Goal: Information Seeking & Learning: Compare options

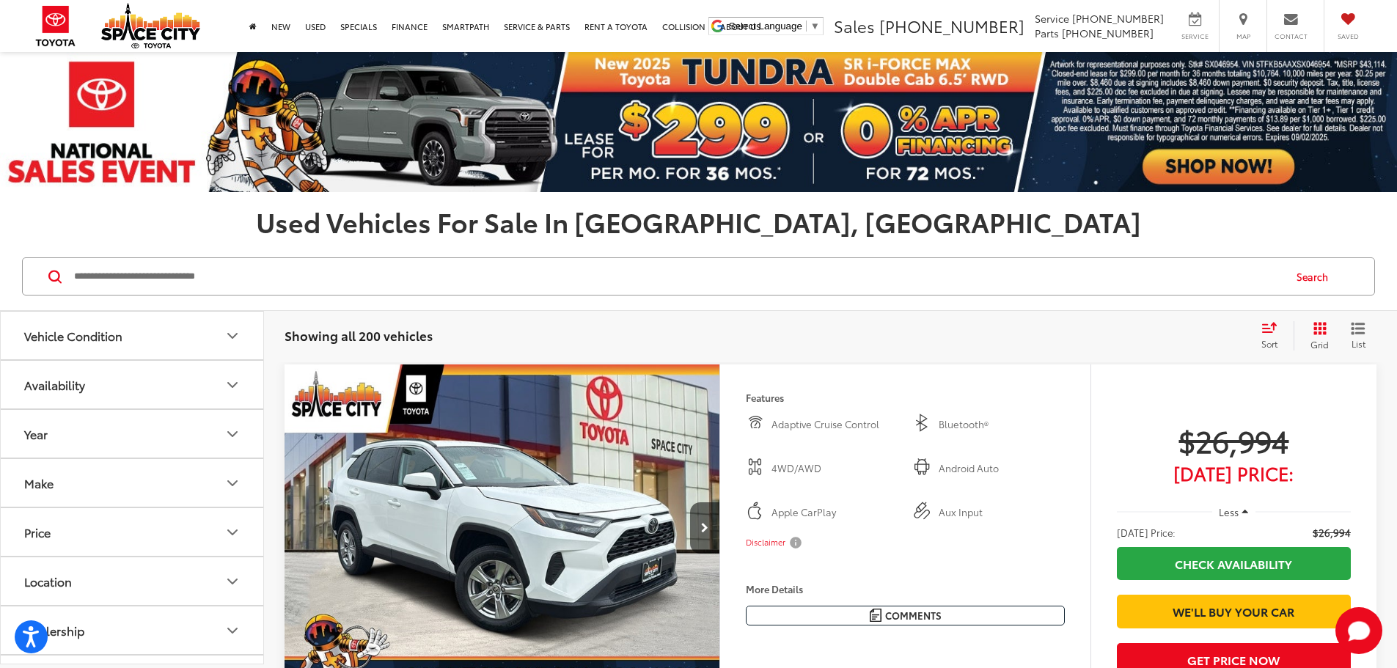
drag, startPoint x: 238, startPoint y: 263, endPoint x: 238, endPoint y: 274, distance: 10.3
click at [238, 274] on input "Search by Make, Model, or Keyword" at bounding box center [678, 276] width 1210 height 35
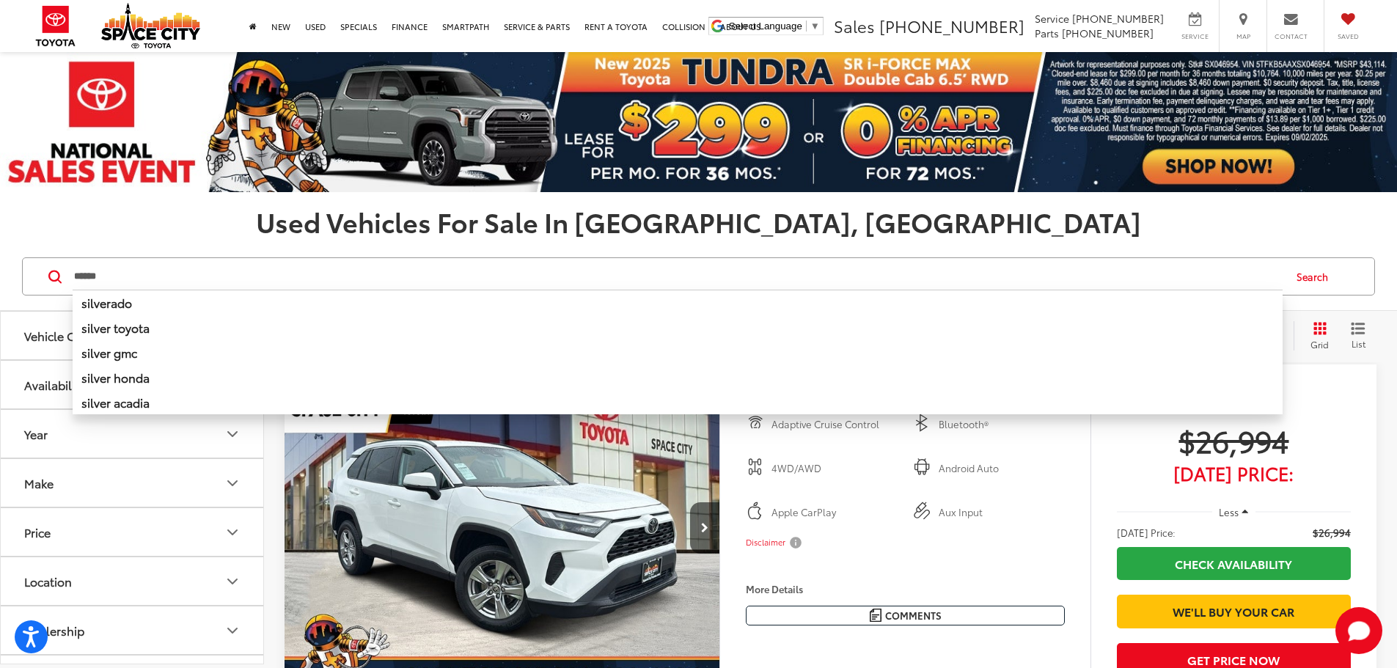
type input "******"
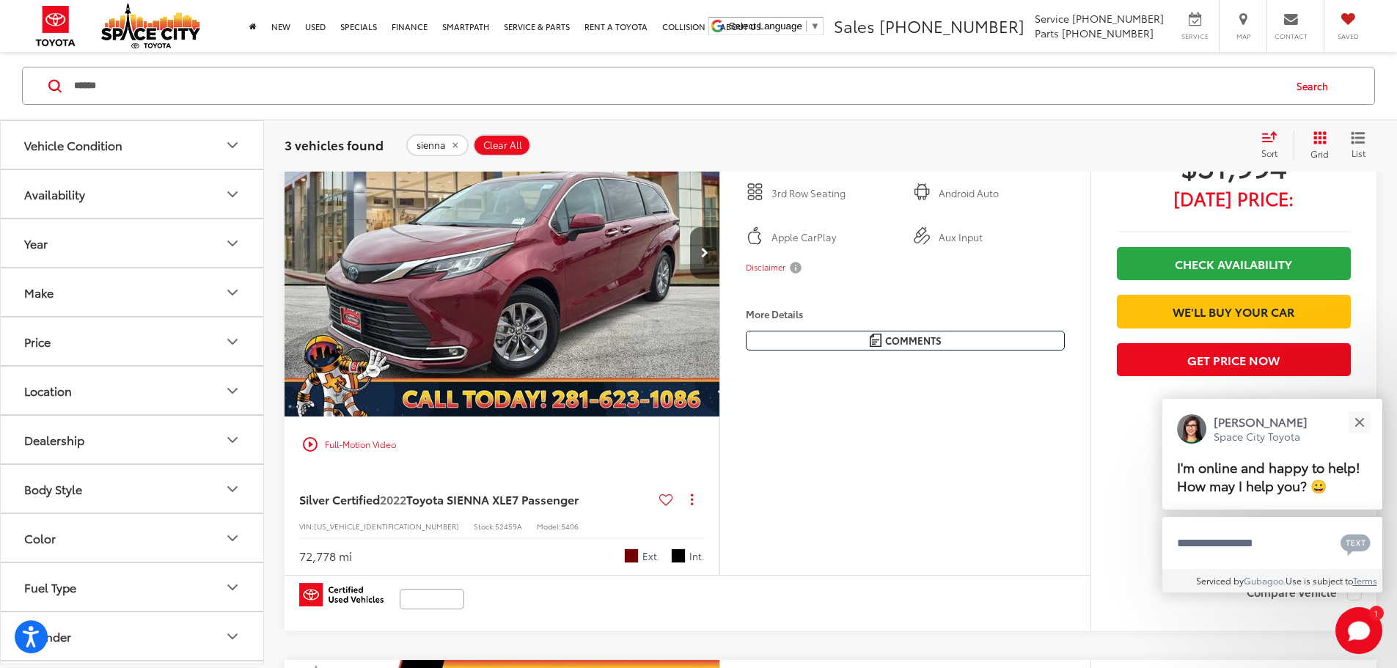
scroll to position [293, 0]
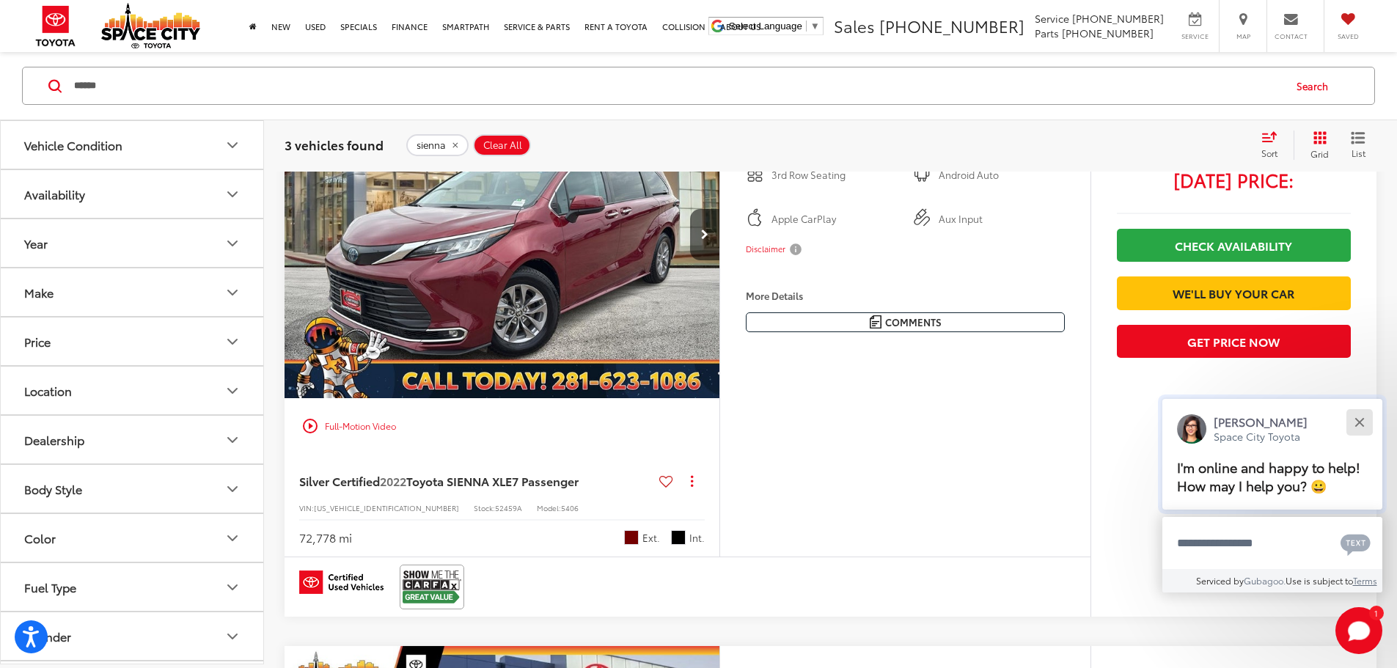
click at [1356, 419] on div "Close" at bounding box center [1360, 422] width 10 height 10
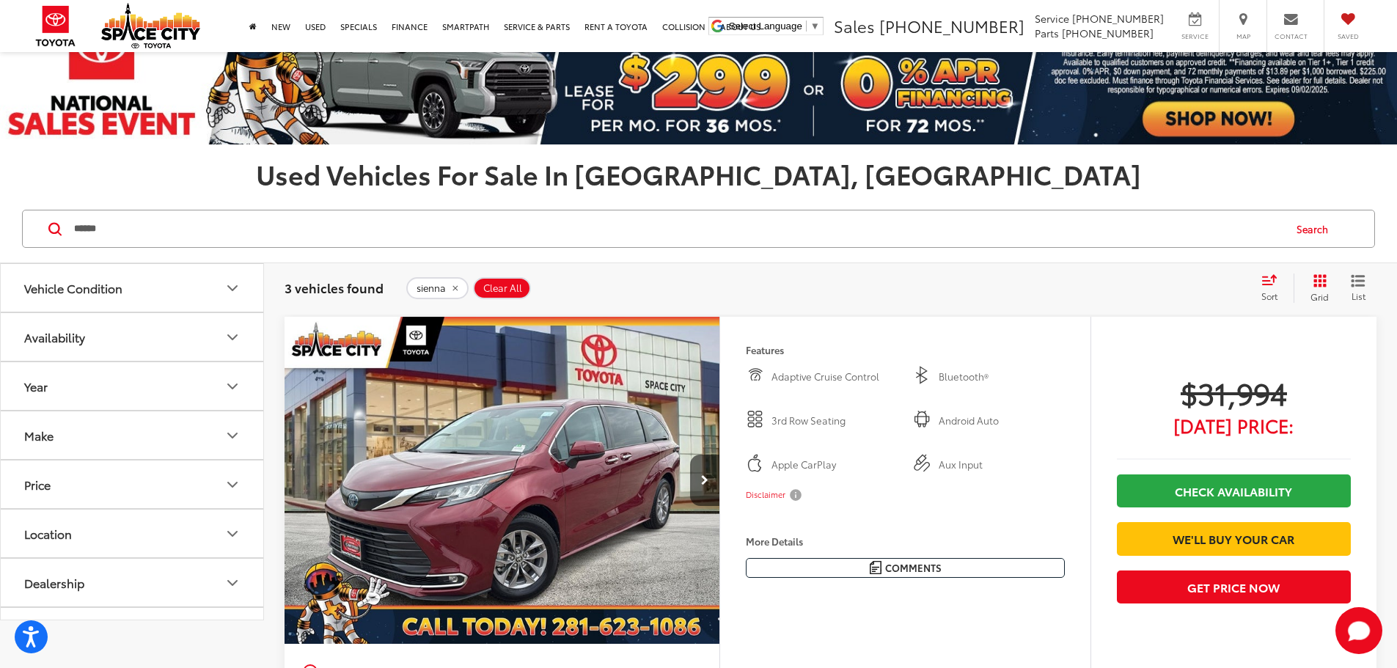
scroll to position [0, 0]
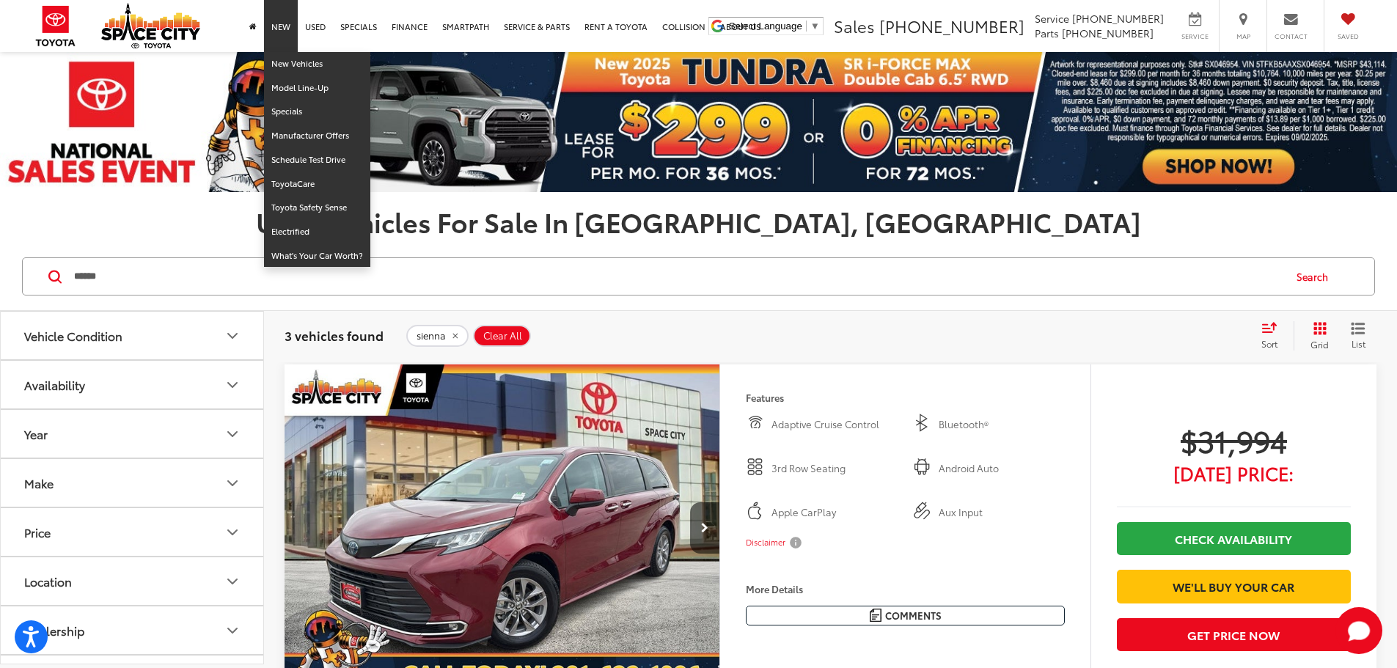
click at [283, 28] on link "New" at bounding box center [281, 26] width 34 height 52
click at [274, 30] on link "New" at bounding box center [281, 26] width 34 height 52
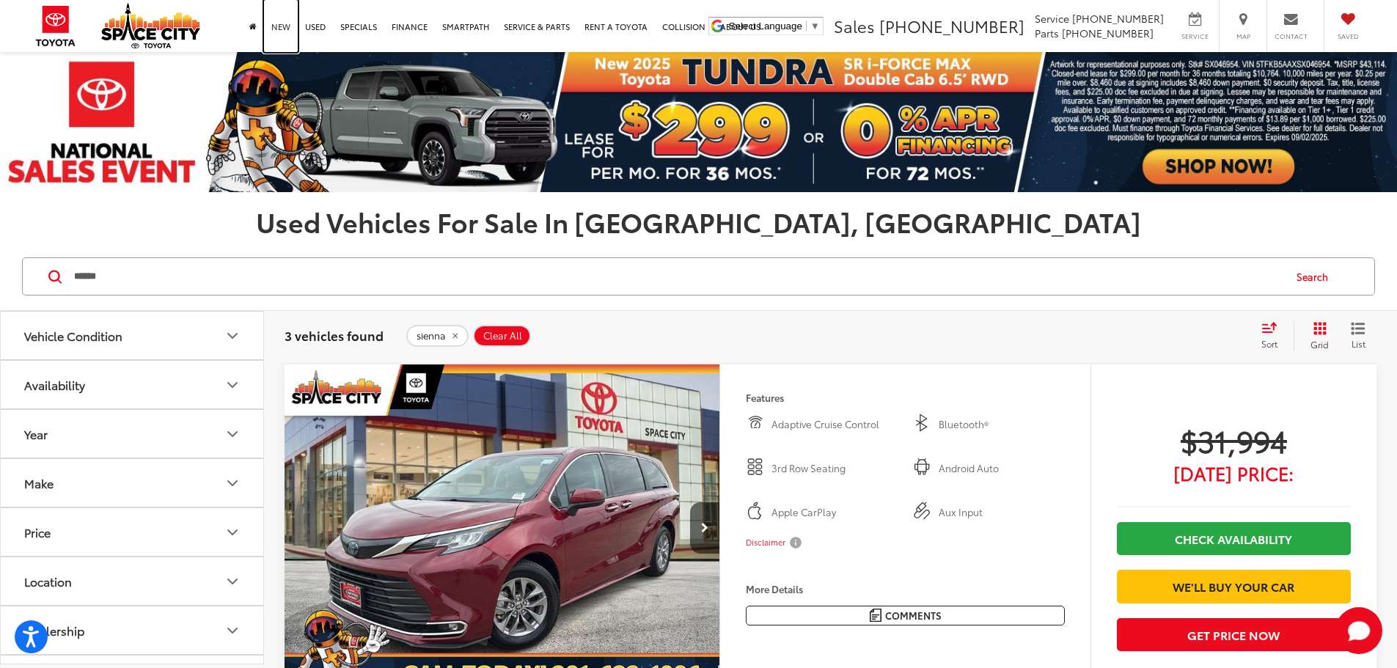
click at [277, 21] on link "New" at bounding box center [281, 26] width 34 height 52
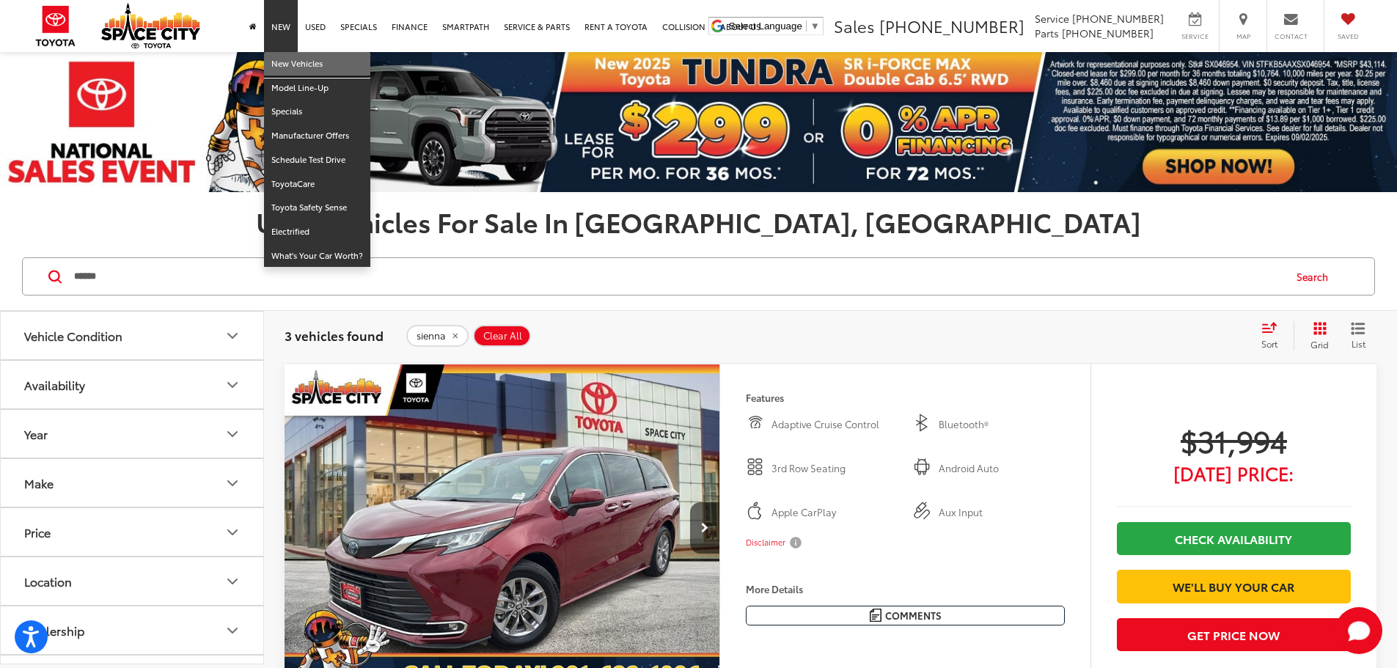
click at [285, 59] on link "New Vehicles" at bounding box center [317, 64] width 106 height 24
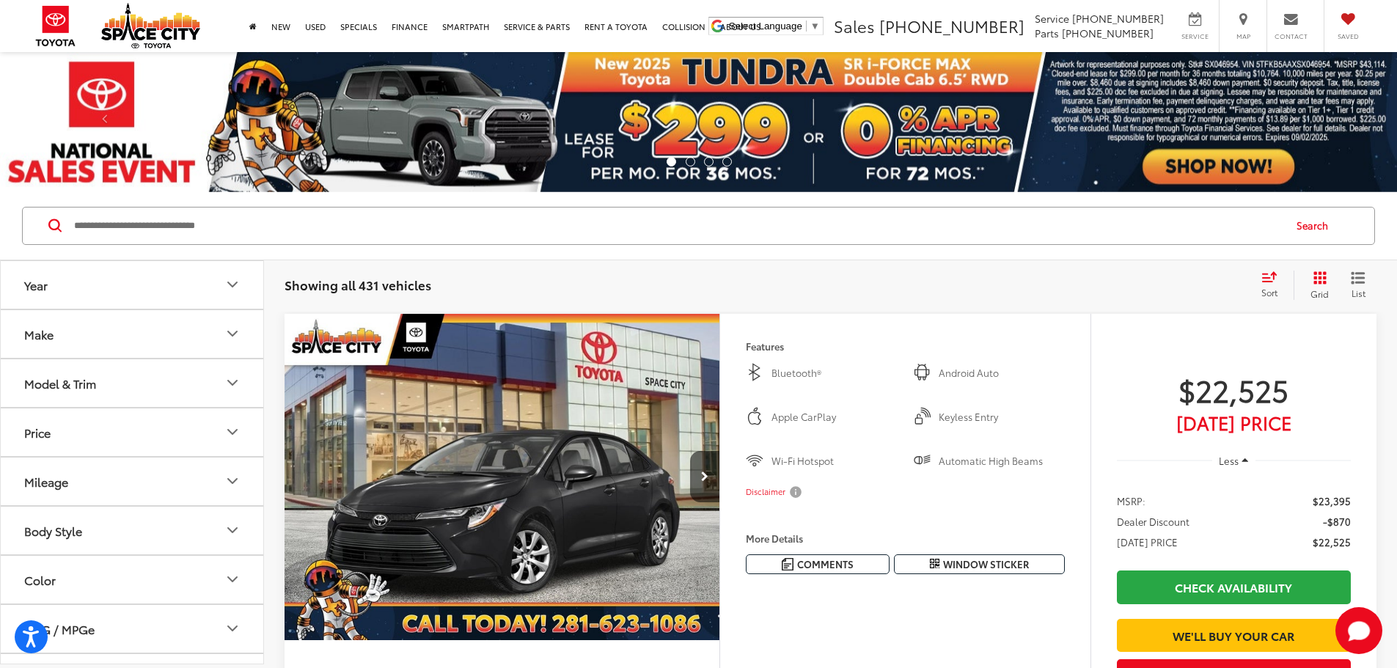
click at [381, 223] on input "Search by Make, Model, or Keyword" at bounding box center [678, 225] width 1210 height 35
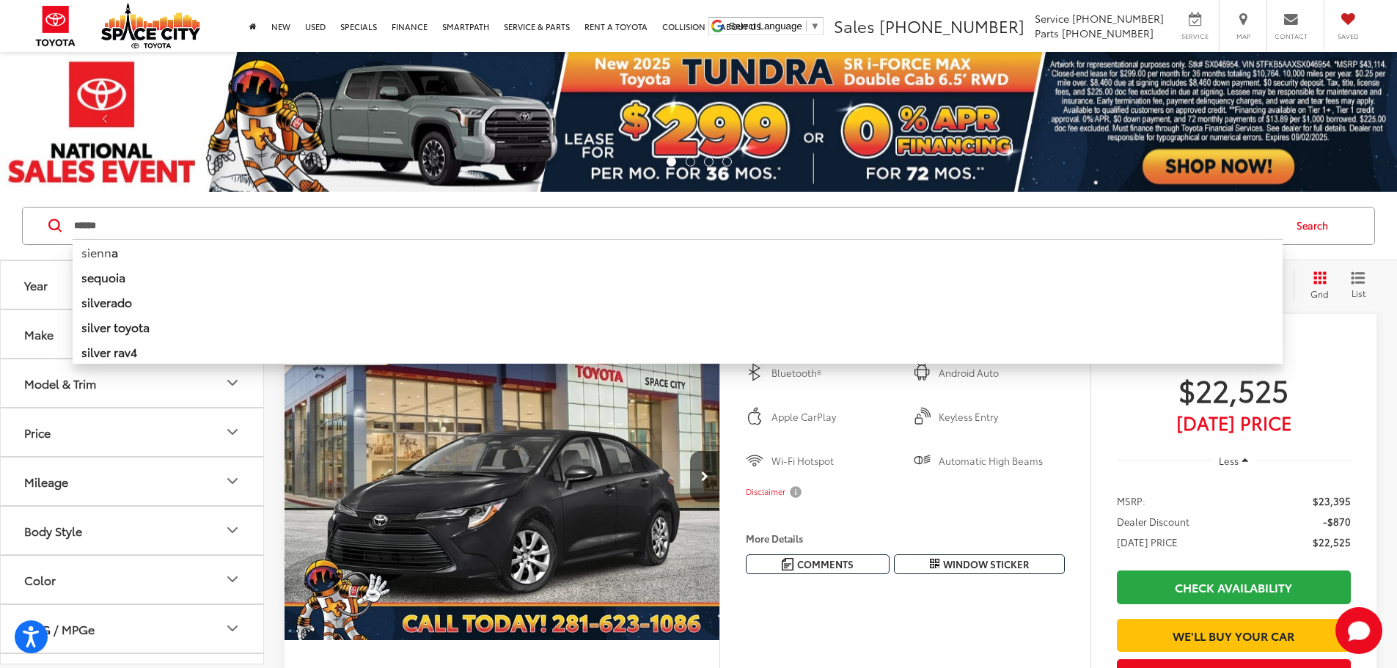
type input "******"
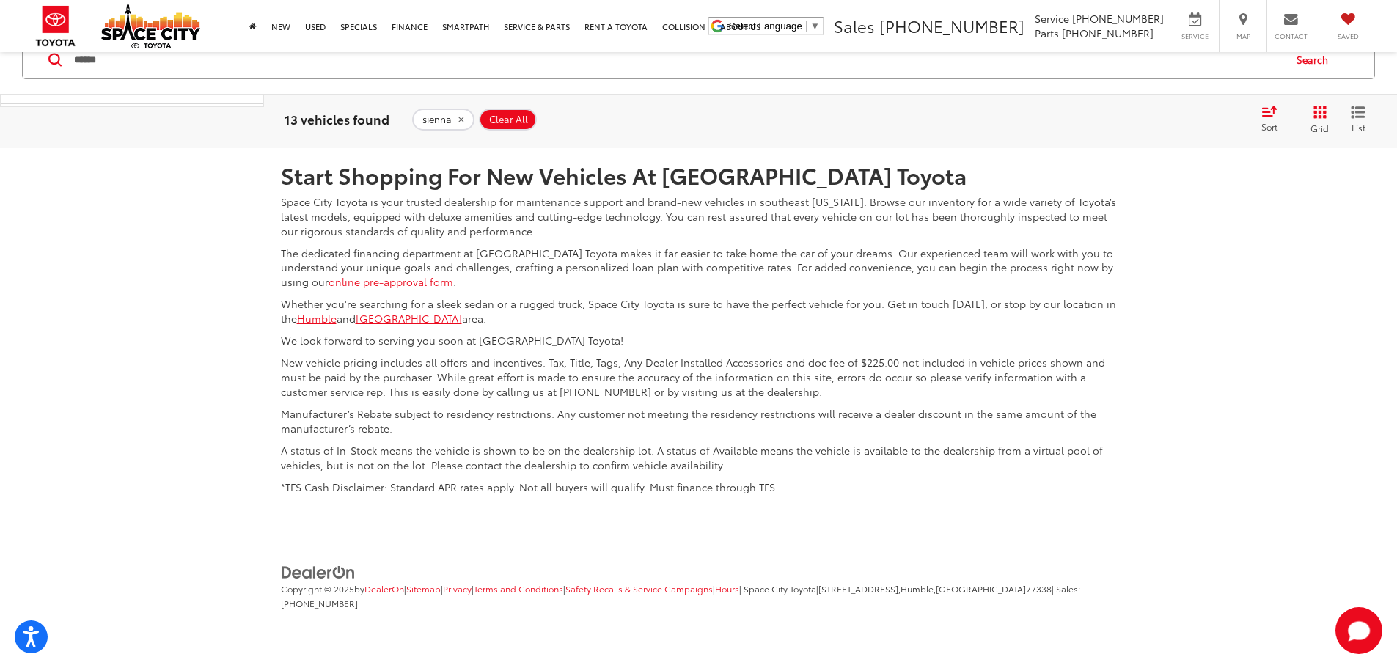
scroll to position [7482, 0]
click at [1178, 52] on link "2" at bounding box center [1189, 39] width 23 height 26
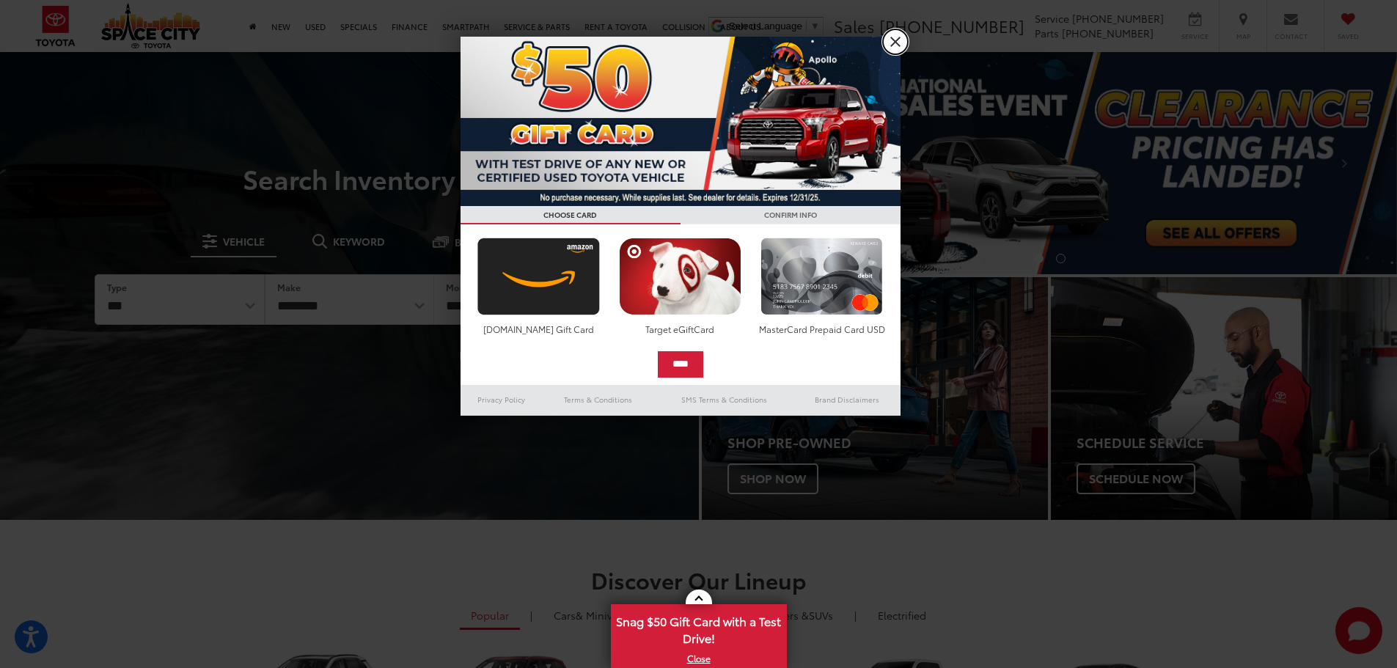
click at [904, 50] on link "X" at bounding box center [895, 41] width 25 height 25
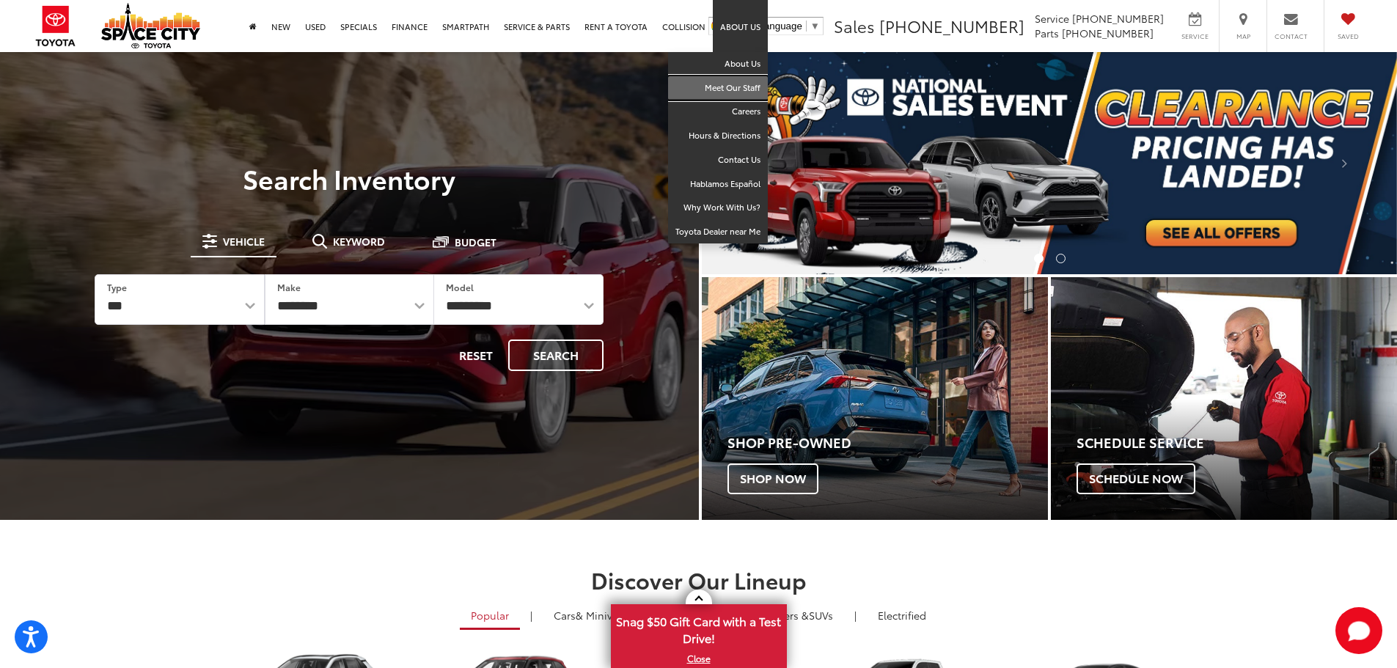
click at [733, 79] on link "Meet Our Staff" at bounding box center [718, 88] width 100 height 24
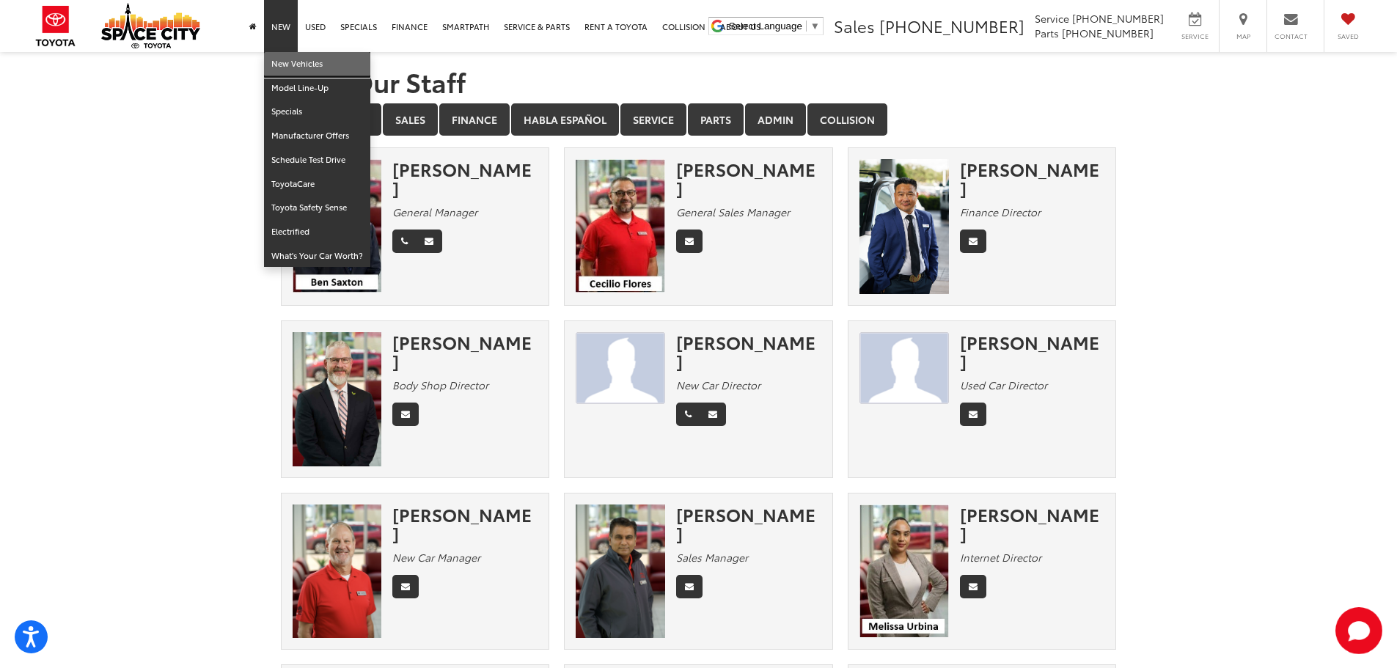
click at [288, 70] on link "New Vehicles" at bounding box center [317, 64] width 106 height 24
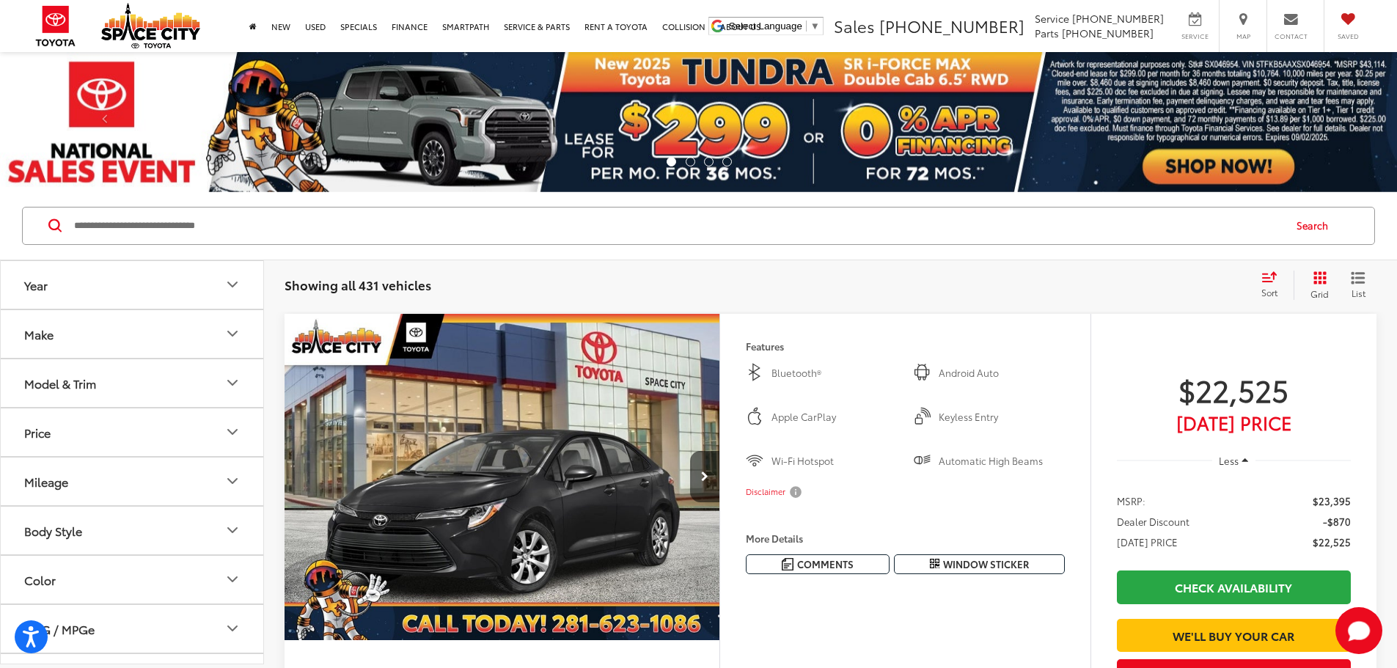
click at [211, 376] on button "Model & Trim" at bounding box center [133, 383] width 264 height 48
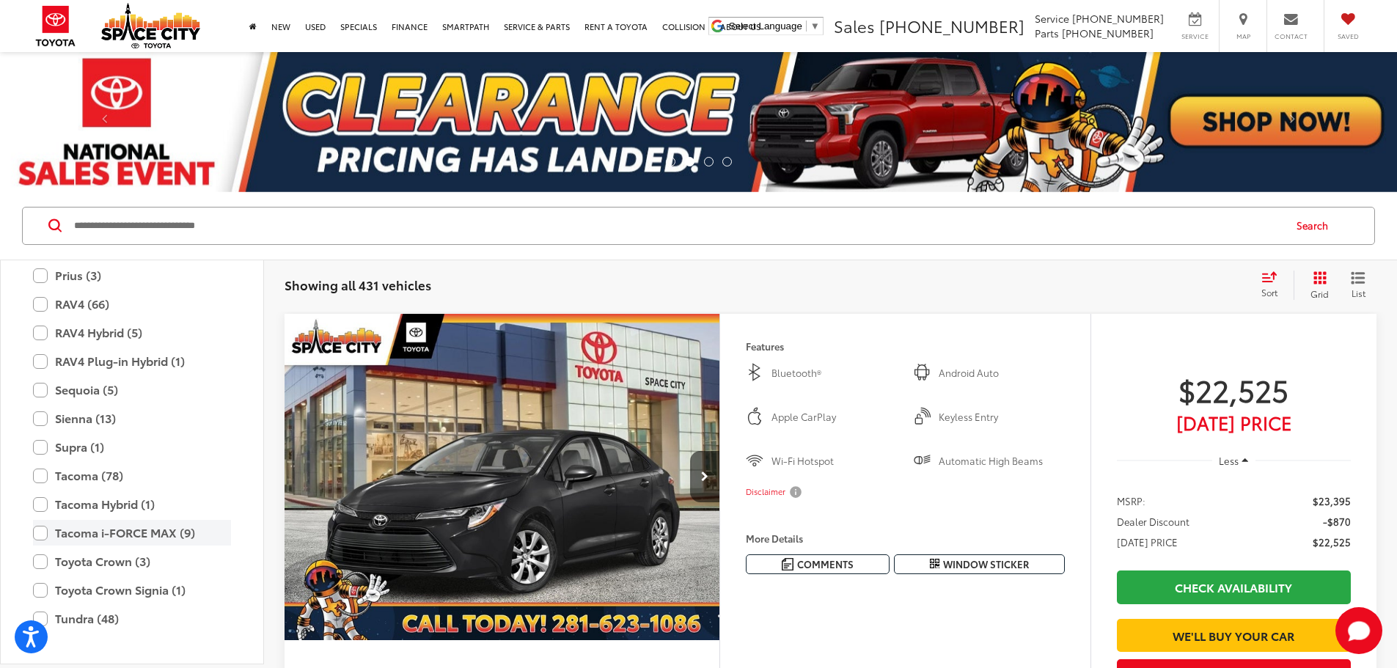
scroll to position [578, 0]
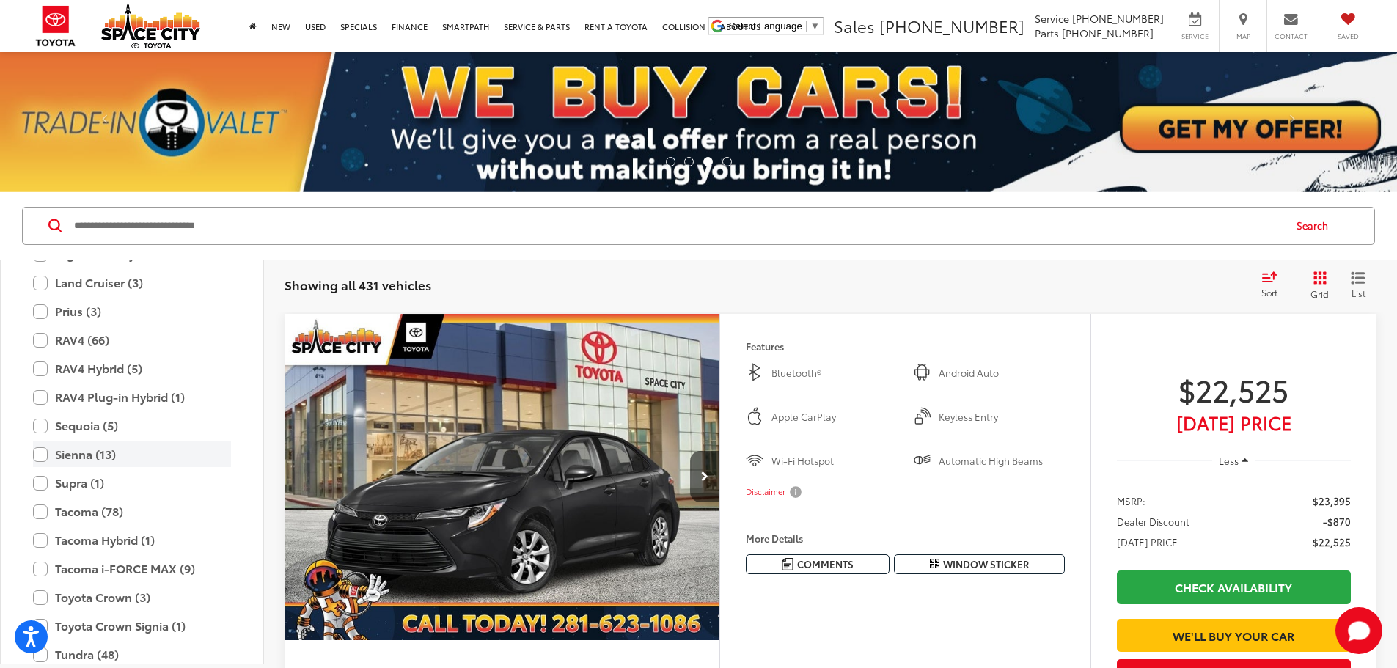
click at [40, 454] on label "Sienna (13)" at bounding box center [132, 455] width 198 height 26
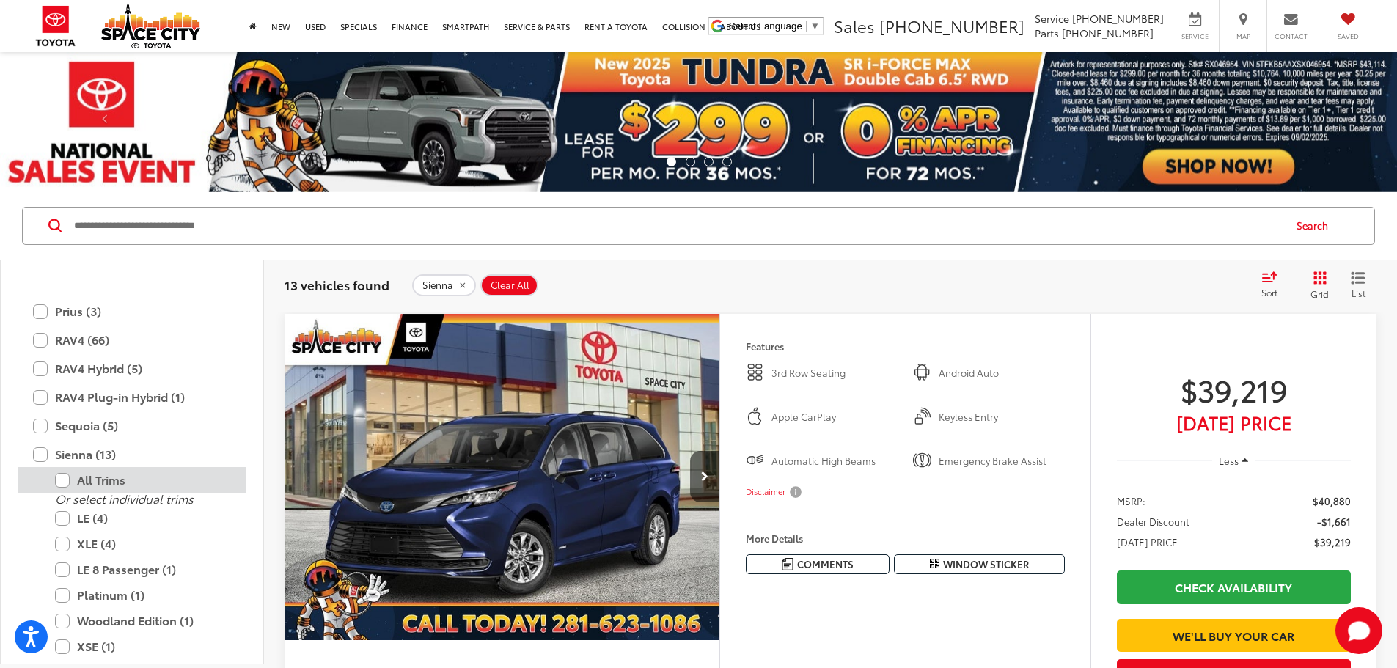
scroll to position [725, 0]
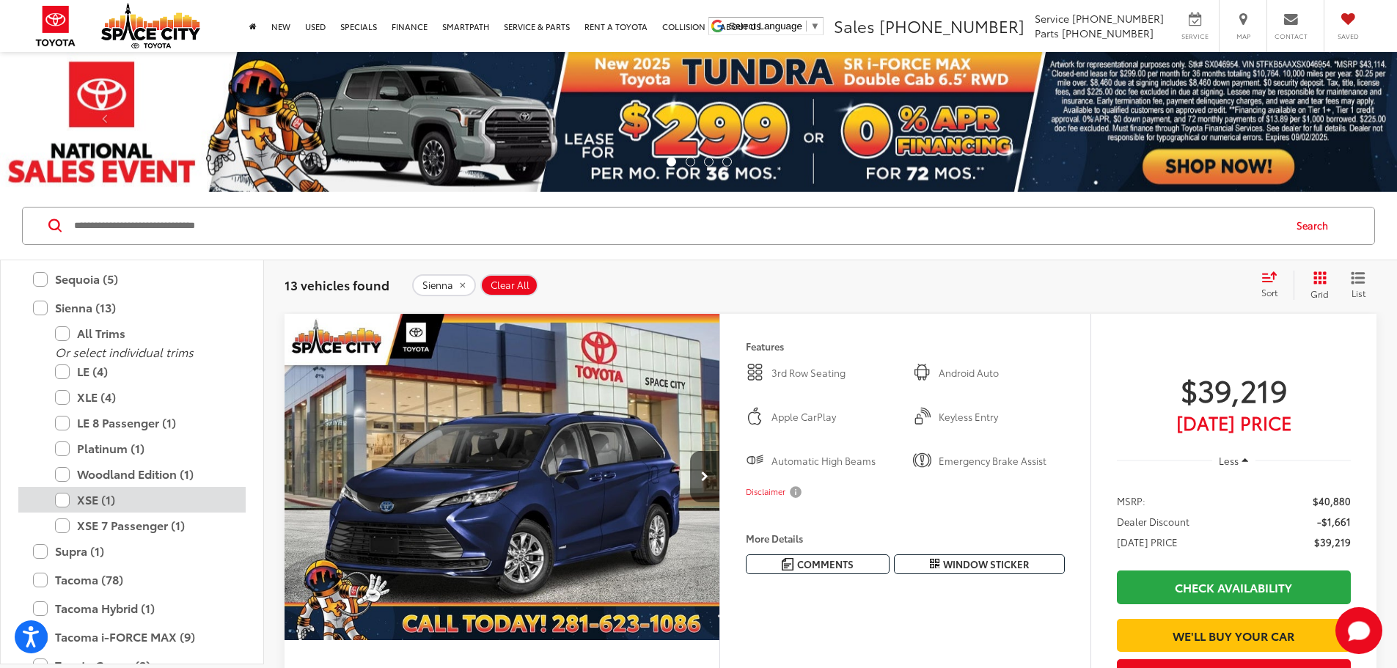
click at [59, 497] on label "XSE (1)" at bounding box center [143, 500] width 176 height 26
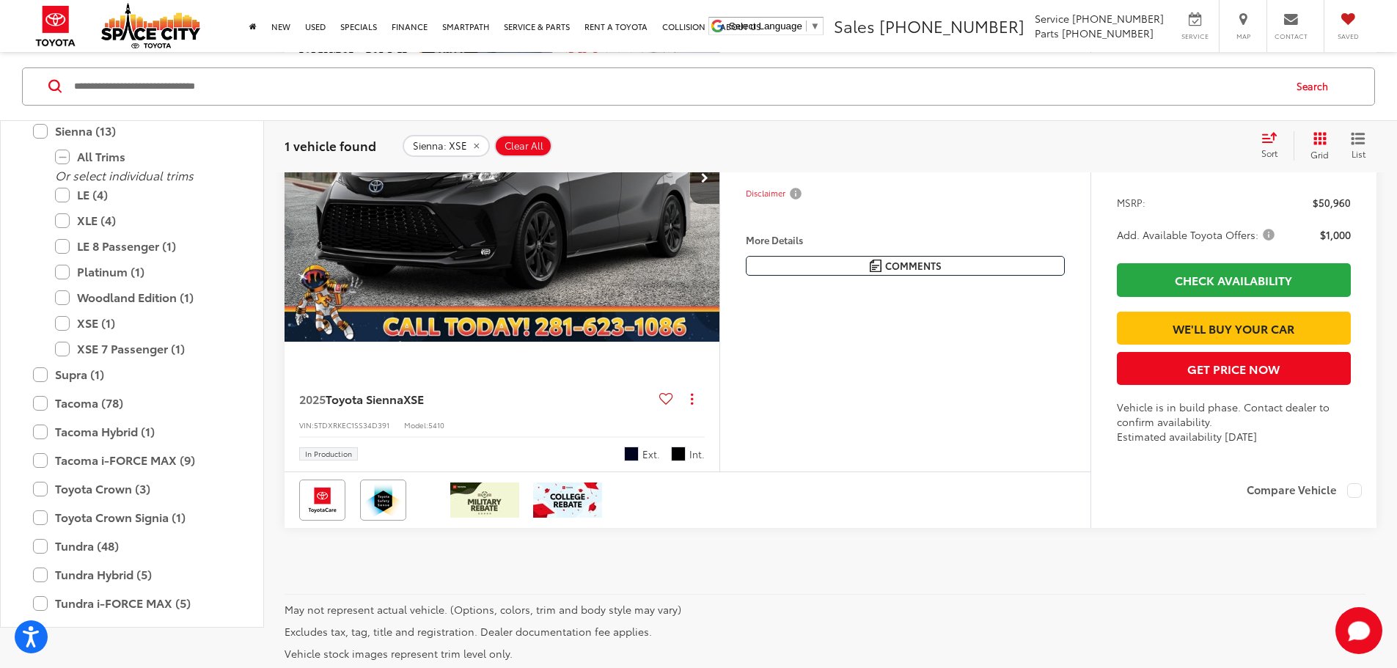
scroll to position [293, 0]
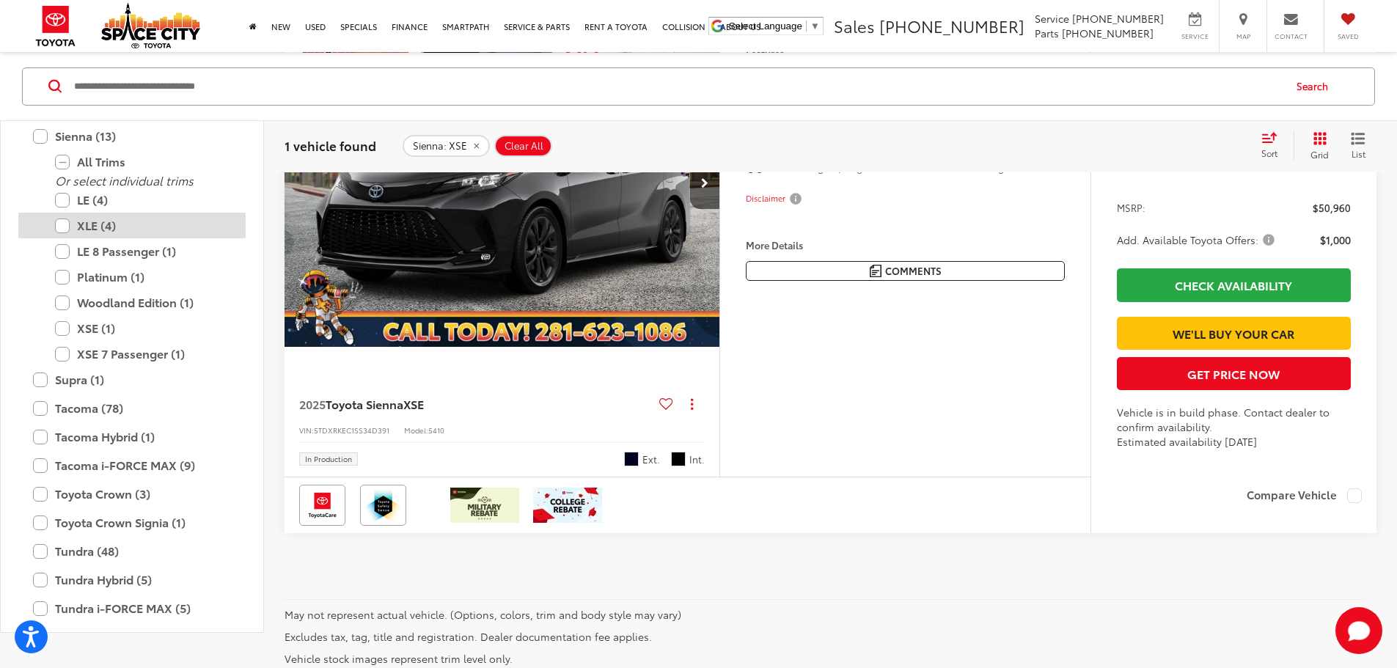
click at [134, 238] on label "XLE (4)" at bounding box center [143, 226] width 176 height 26
